Goal: Information Seeking & Learning: Learn about a topic

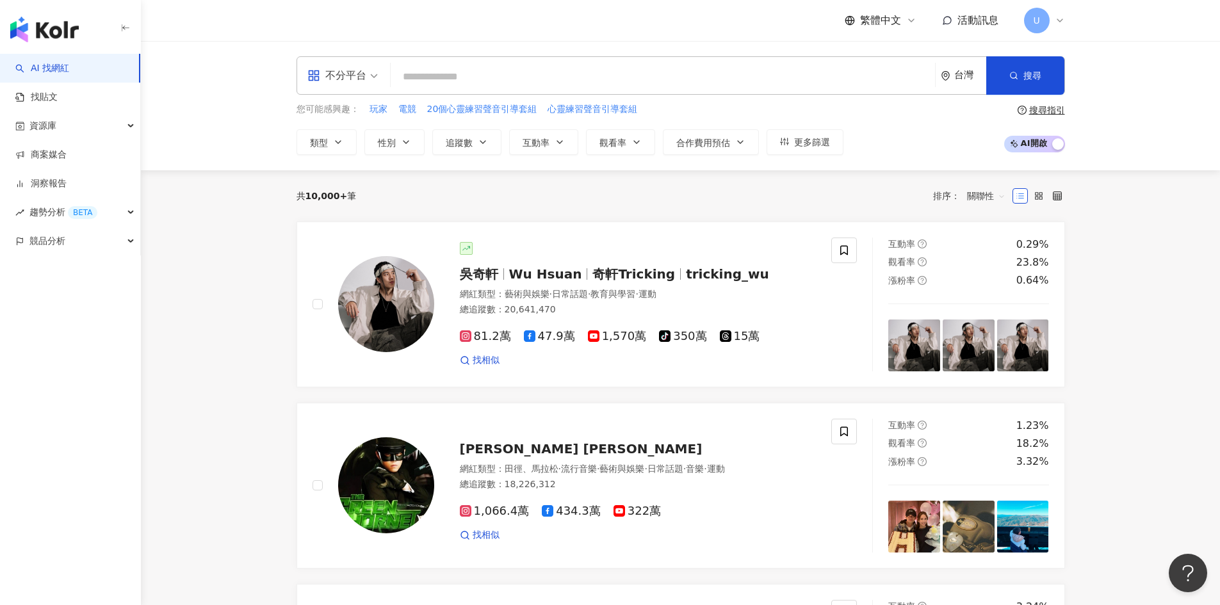
drag, startPoint x: 326, startPoint y: 144, endPoint x: 354, endPoint y: 158, distance: 31.2
click at [326, 144] on span "類型" at bounding box center [319, 143] width 18 height 10
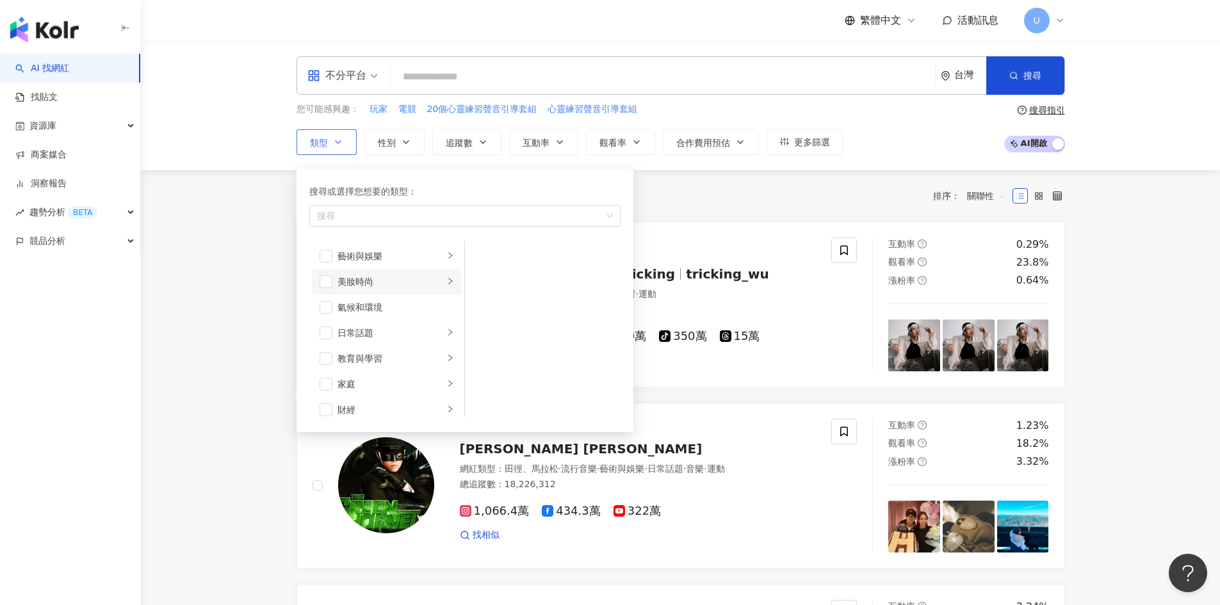
click at [447, 284] on icon "right" at bounding box center [451, 281] width 8 height 8
click at [1056, 445] on div "互動率 1.23% 觀看率 18.2% 漲粉率 3.32%" at bounding box center [969, 486] width 192 height 134
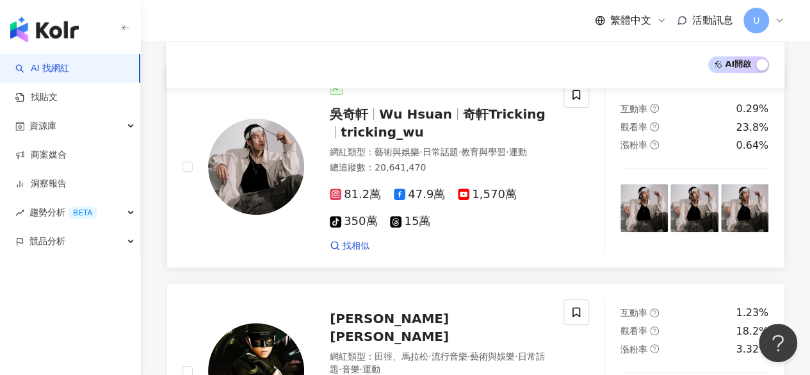
scroll to position [60, 0]
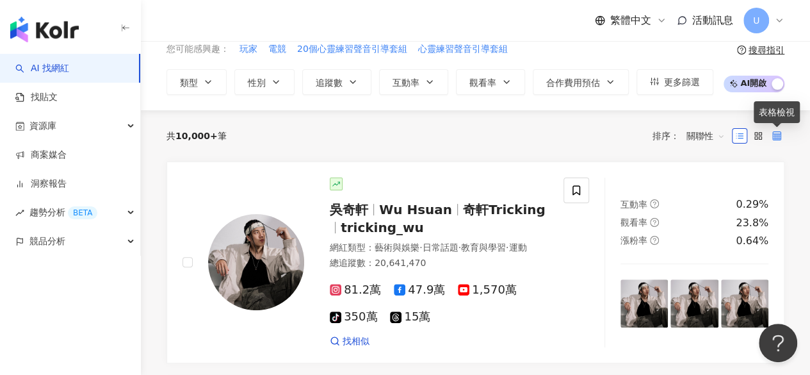
click at [777, 134] on icon at bounding box center [777, 135] width 9 height 9
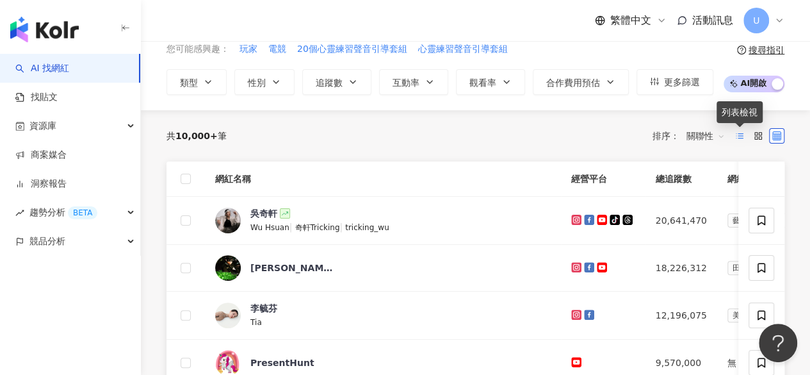
click at [739, 138] on line at bounding box center [741, 138] width 5 height 0
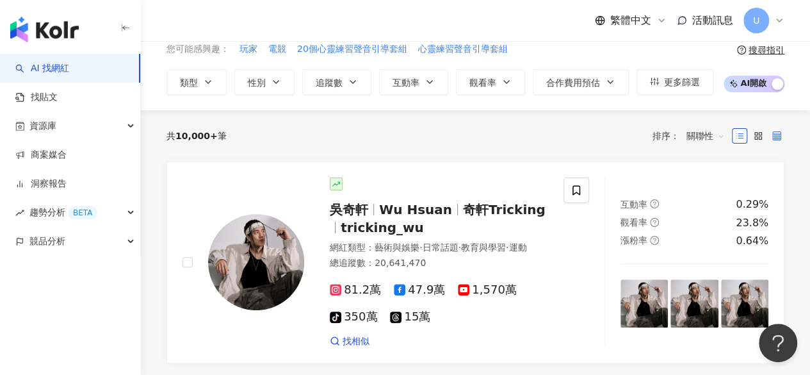
click at [771, 139] on label at bounding box center [776, 135] width 15 height 15
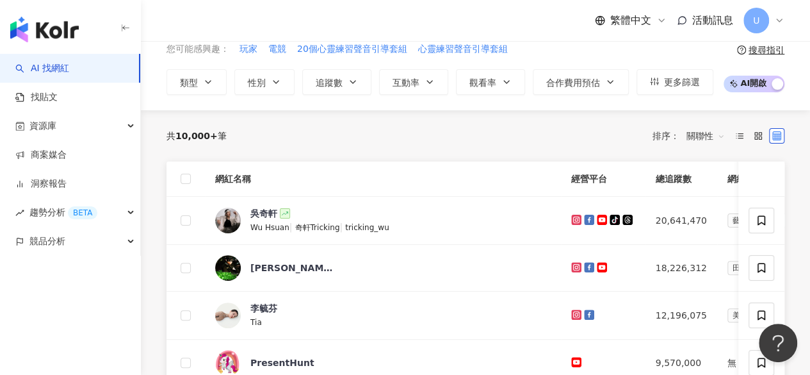
click at [701, 137] on span "關聯性" at bounding box center [706, 136] width 38 height 21
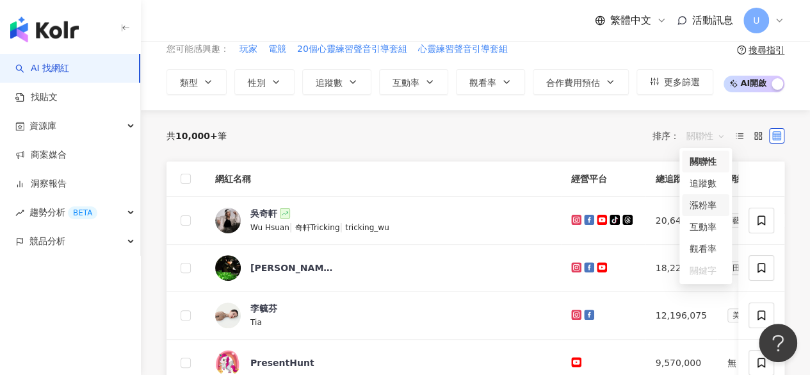
click at [701, 209] on div "漲粉率" at bounding box center [706, 205] width 32 height 14
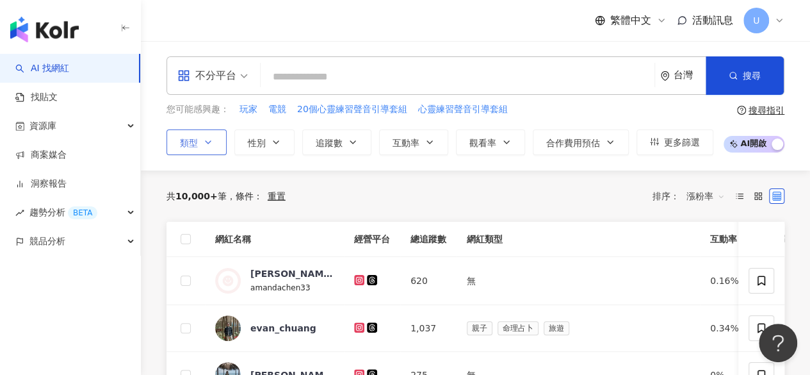
click at [202, 152] on button "類型" at bounding box center [197, 142] width 60 height 26
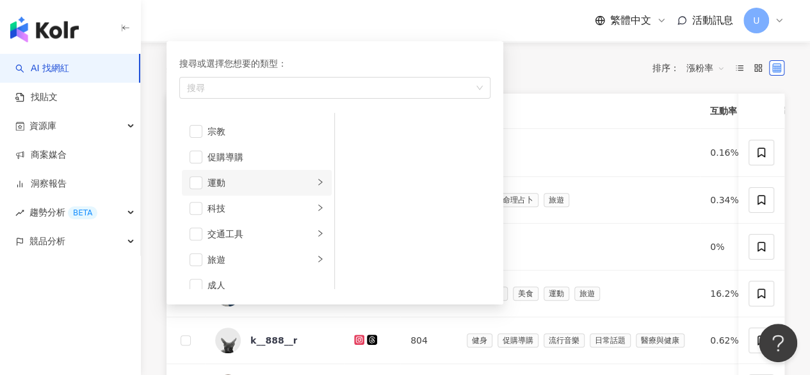
scroll to position [443, 0]
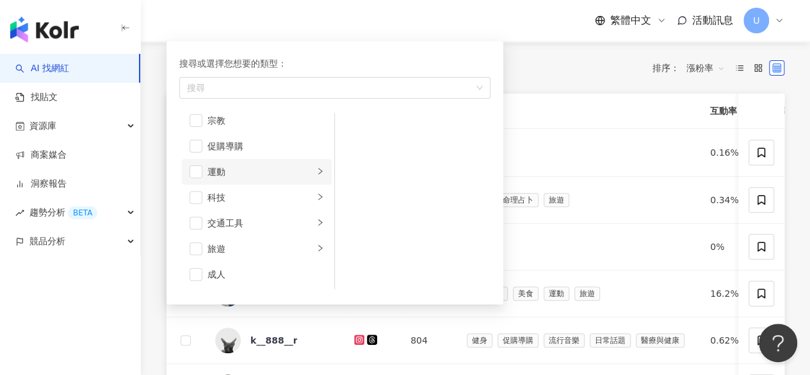
click at [316, 170] on icon "right" at bounding box center [320, 171] width 8 height 8
click at [201, 167] on span "button" at bounding box center [196, 171] width 13 height 13
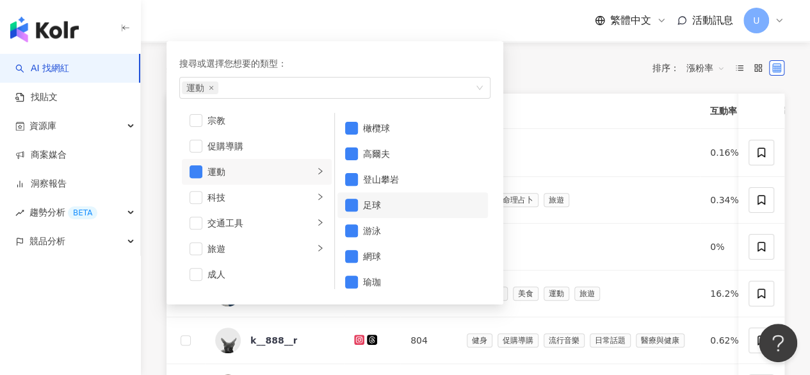
scroll to position [161, 0]
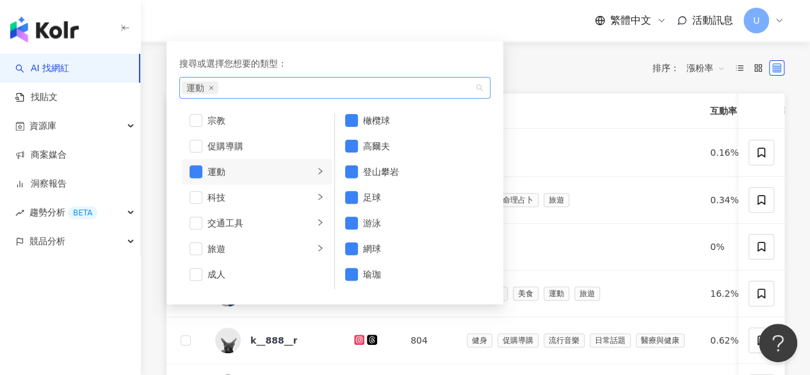
click at [252, 82] on div "運動" at bounding box center [328, 87] width 293 height 13
click at [213, 88] on icon "close" at bounding box center [211, 87] width 5 height 5
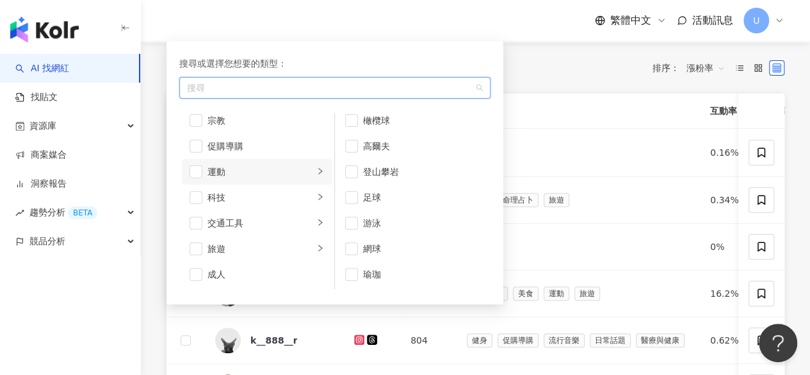
click at [224, 85] on div "button" at bounding box center [328, 88] width 293 height 10
type input "*"
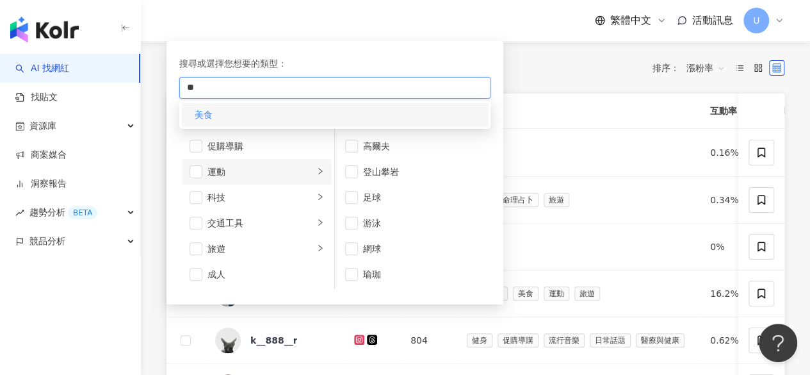
type input "**"
click at [277, 107] on div "美食" at bounding box center [335, 114] width 306 height 23
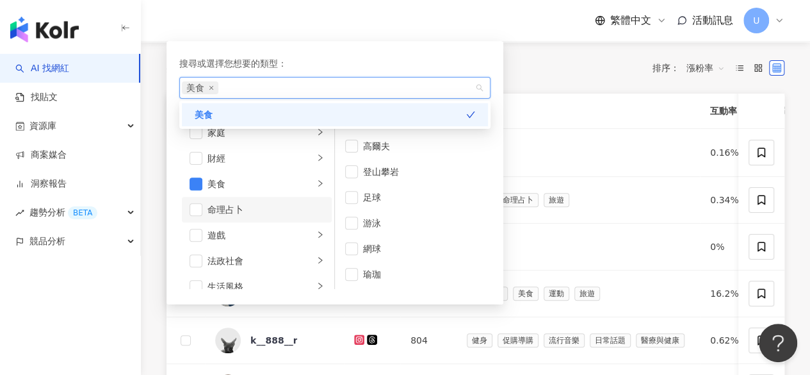
scroll to position [128, 0]
click at [212, 91] on span "美食" at bounding box center [200, 87] width 37 height 13
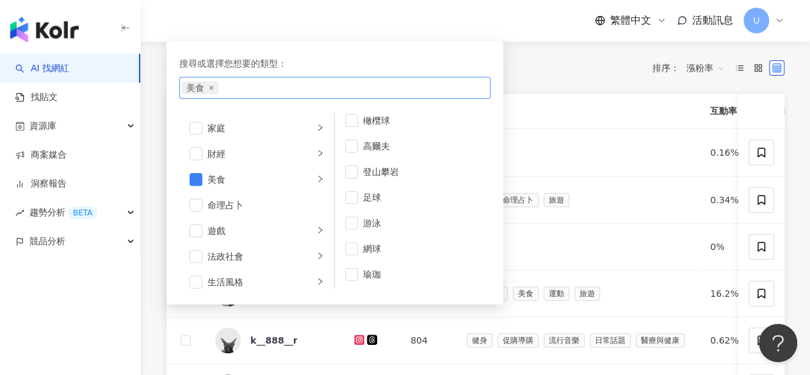
click at [209, 87] on icon "close" at bounding box center [211, 87] width 5 height 5
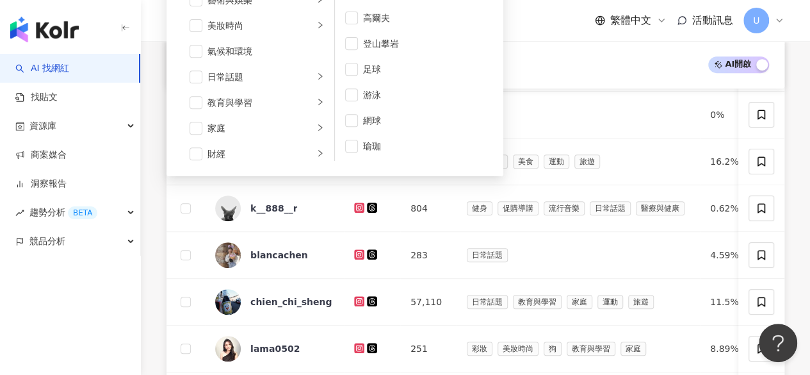
scroll to position [513, 0]
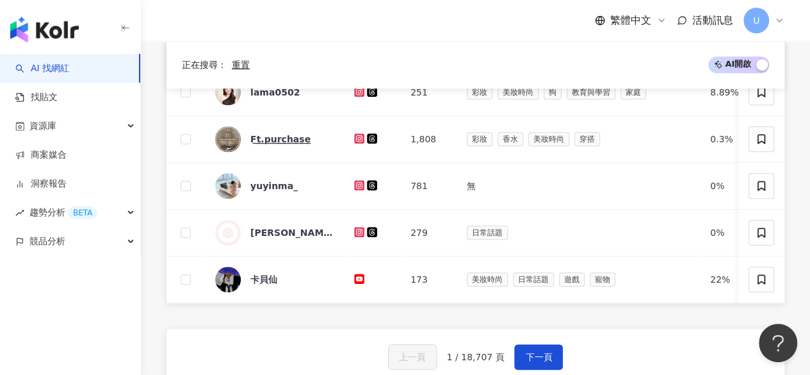
click at [799, 184] on div "正在搜尋 ： 重置 AI 開啟 AI 關閉 網紅名稱 經營平台 總追蹤數 網紅類型 互動率 漲粉率 觀看率 操作 Amanda Chen amandachen…" at bounding box center [475, 55] width 669 height 795
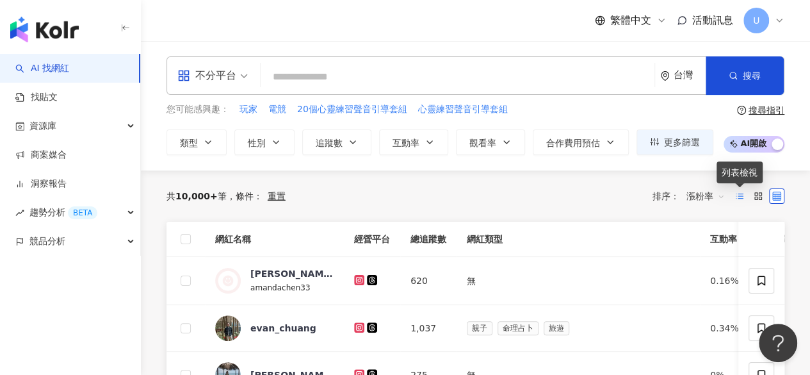
click at [739, 194] on icon at bounding box center [739, 196] width 9 height 9
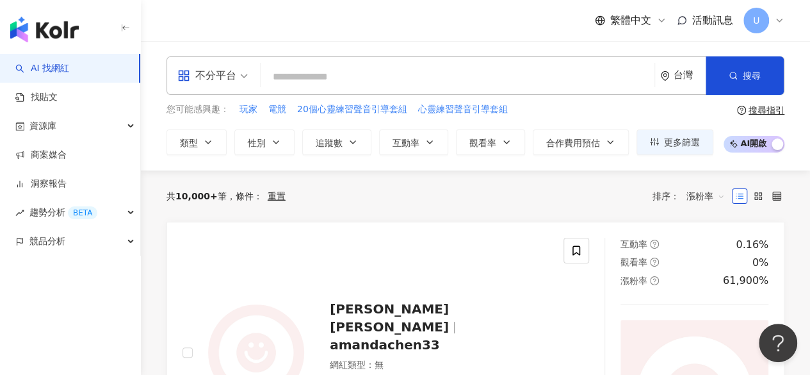
click at [783, 197] on label at bounding box center [776, 195] width 15 height 15
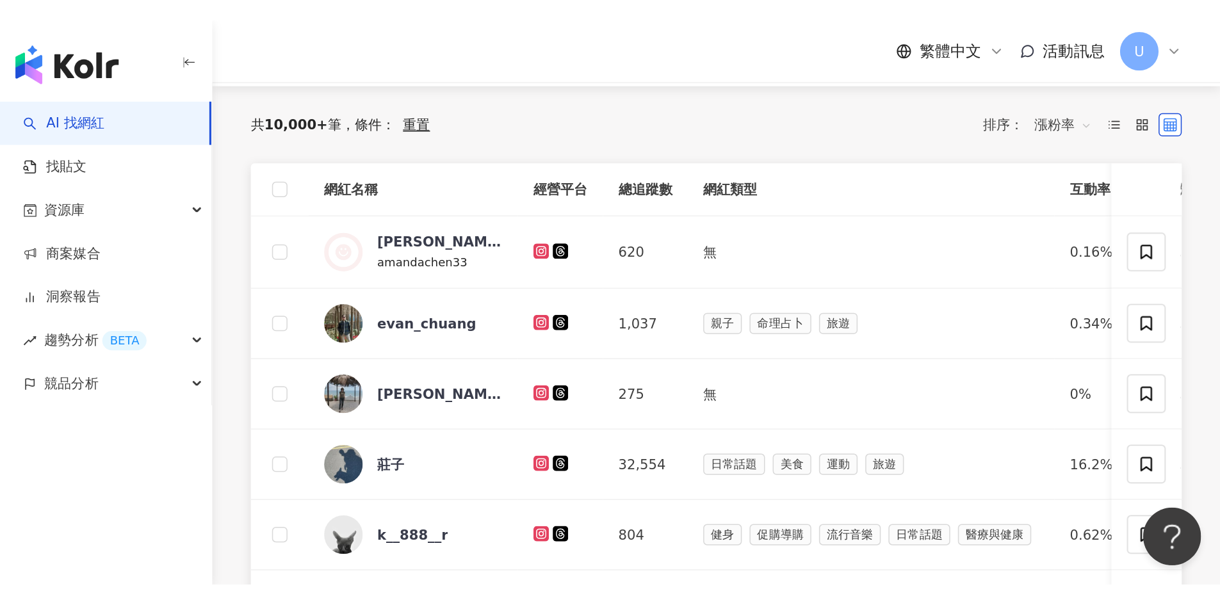
scroll to position [124, 0]
